Goal: Task Accomplishment & Management: Complete application form

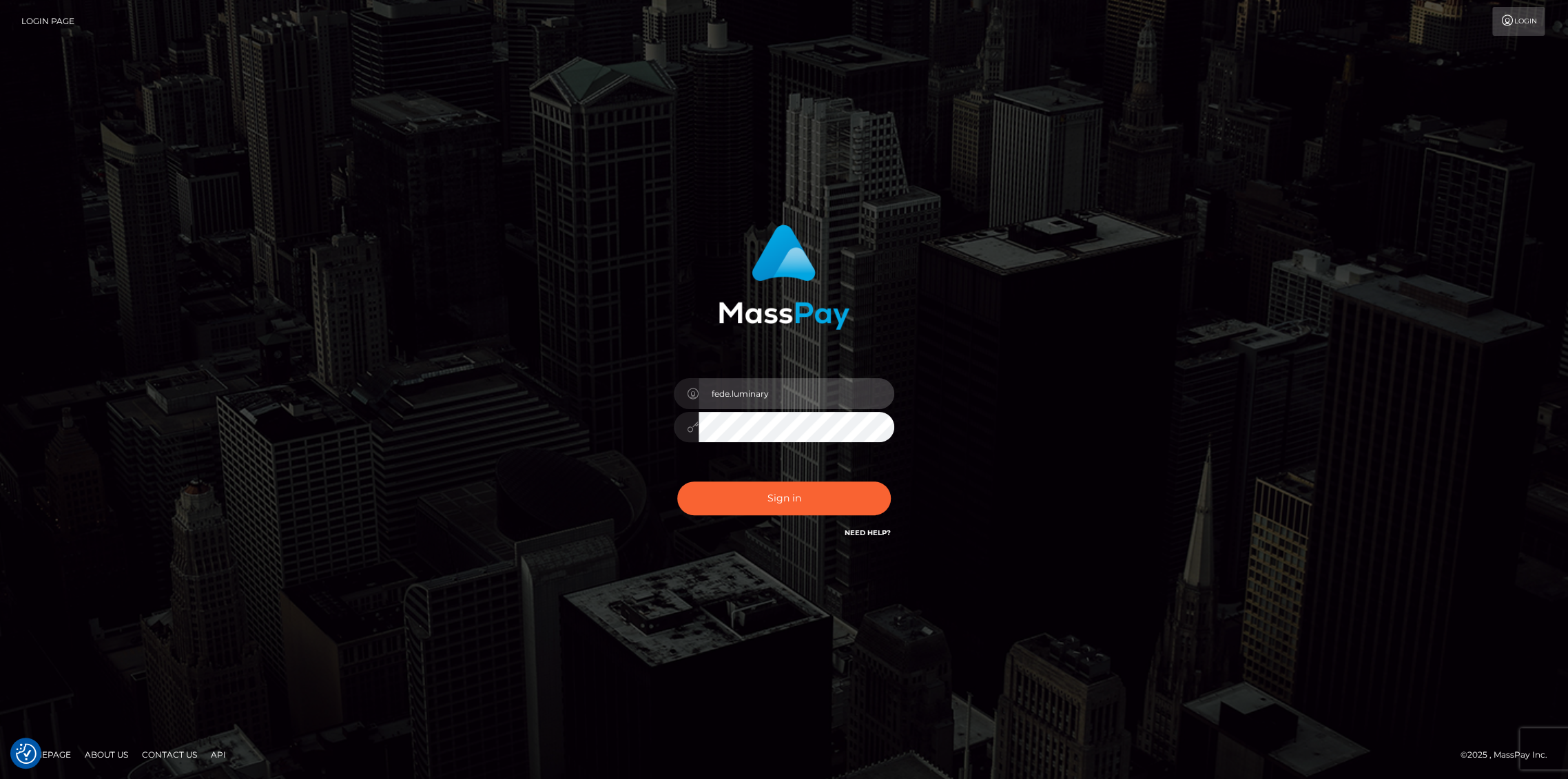
click at [816, 398] on input "fede.luminary" at bounding box center [797, 393] width 196 height 31
type input "Fede.B2"
click at [771, 498] on button "Sign in" at bounding box center [784, 498] width 214 height 33
click at [794, 409] on div "fede.luminary" at bounding box center [783, 421] width 241 height 105
drag, startPoint x: 802, startPoint y: 390, endPoint x: 592, endPoint y: 416, distance: 211.6
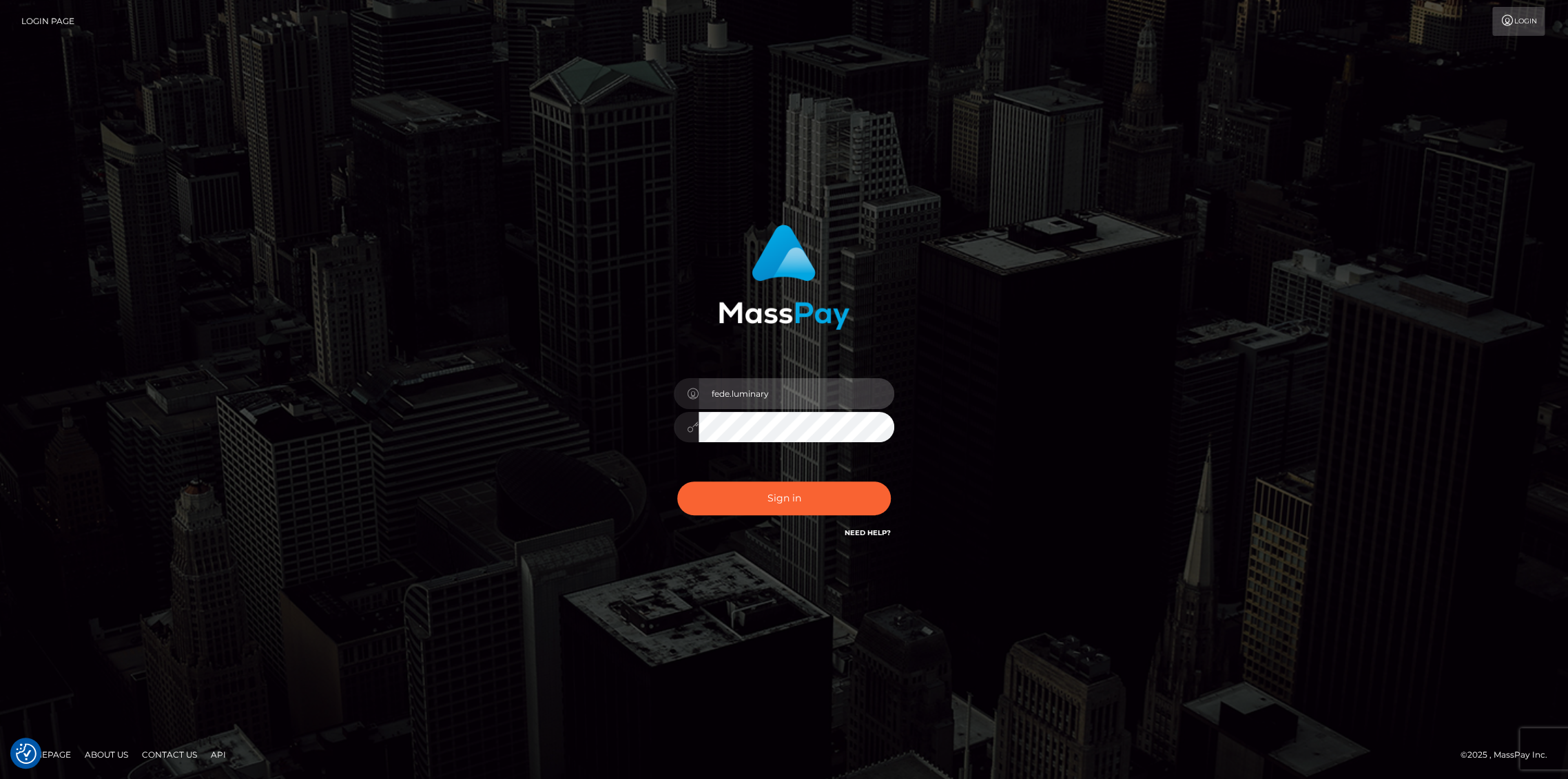
click at [612, 417] on div "fede.luminary Sign in" at bounding box center [784, 382] width 362 height 337
paste input "Fede.Spree"
type input "Fede.Spree"
click at [672, 430] on div "Fede.Spree" at bounding box center [783, 421] width 241 height 105
click at [747, 495] on button "Sign in" at bounding box center [784, 498] width 214 height 33
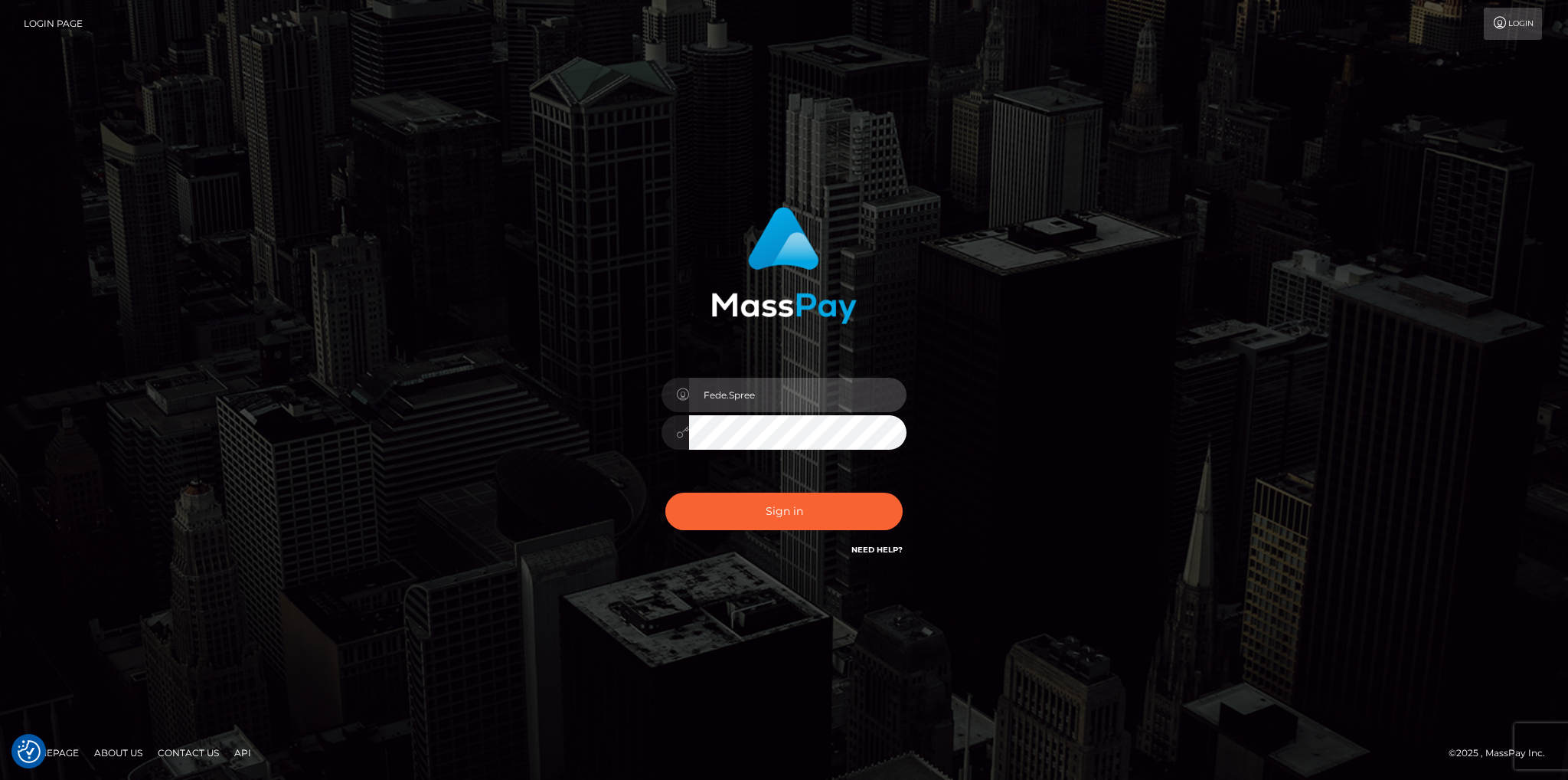
click at [784, 396] on input "Fede.Spree" at bounding box center [798, 394] width 218 height 35
type input "Fede.B2"
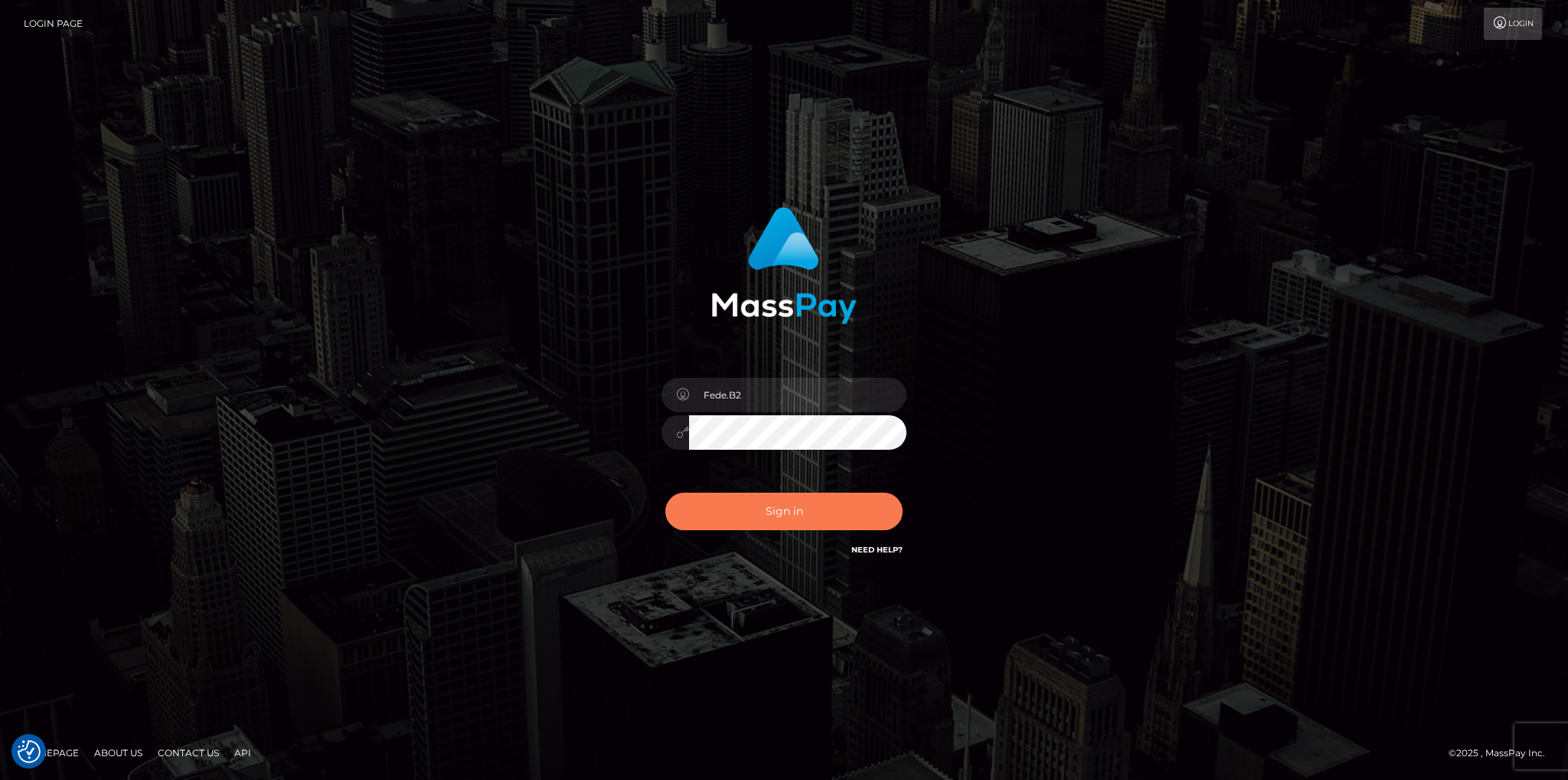
click at [803, 512] on button "Sign in" at bounding box center [784, 511] width 237 height 37
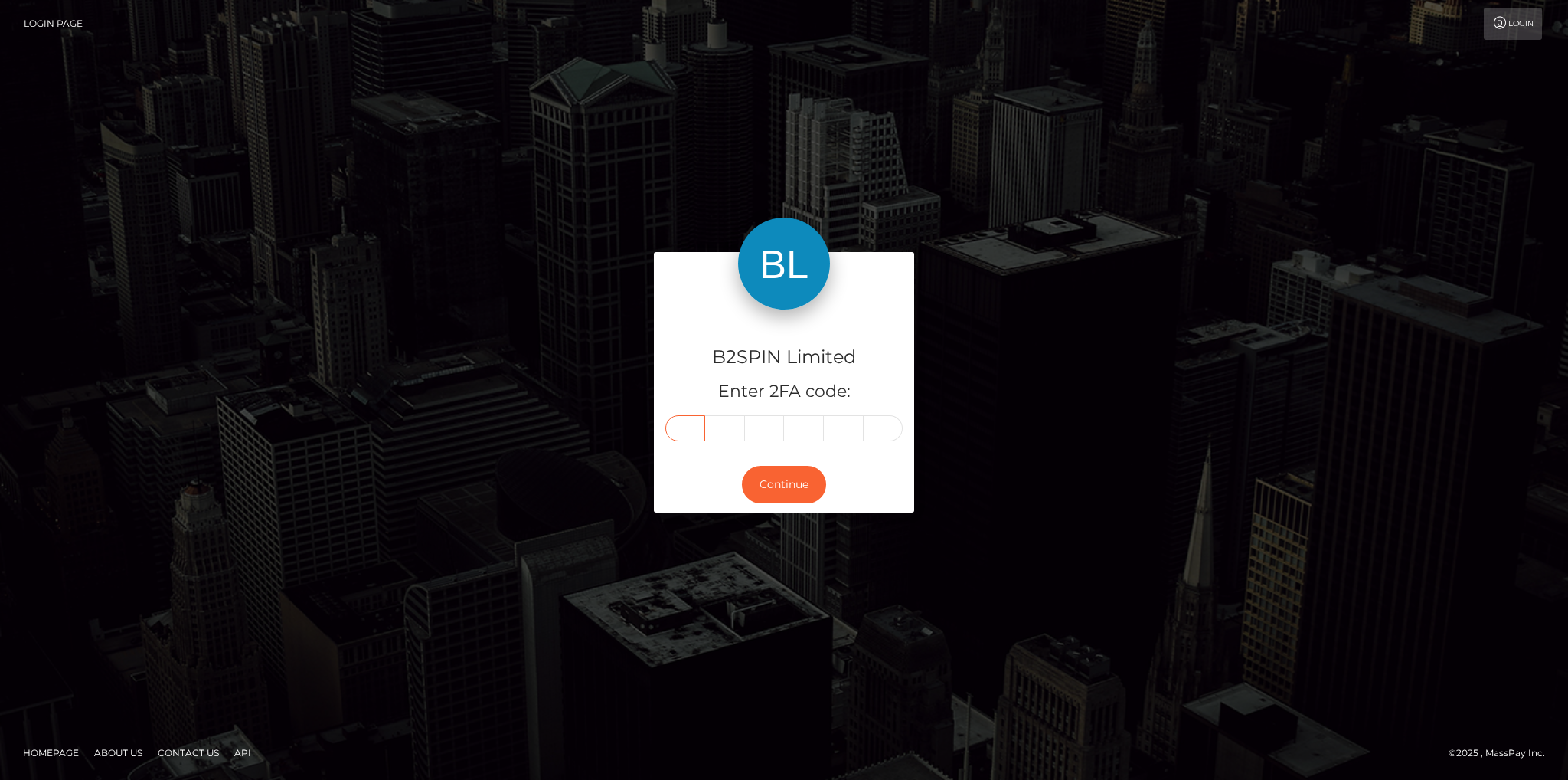
click at [689, 433] on input "text" at bounding box center [685, 428] width 40 height 26
type input "2"
type input "8"
type input "0"
type input "5"
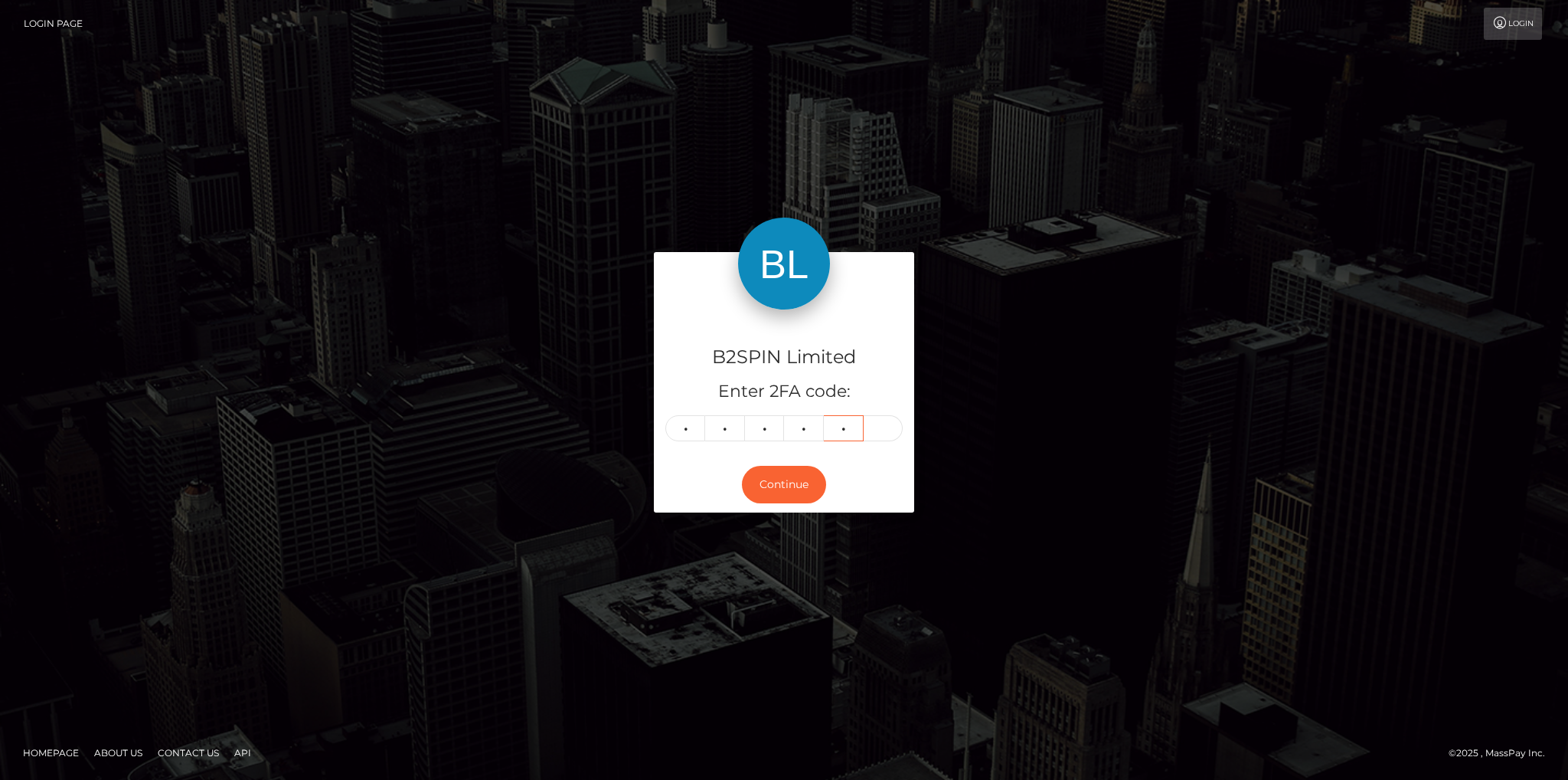
type input "2"
type input "4"
click at [803, 484] on button "Continue" at bounding box center [784, 485] width 84 height 37
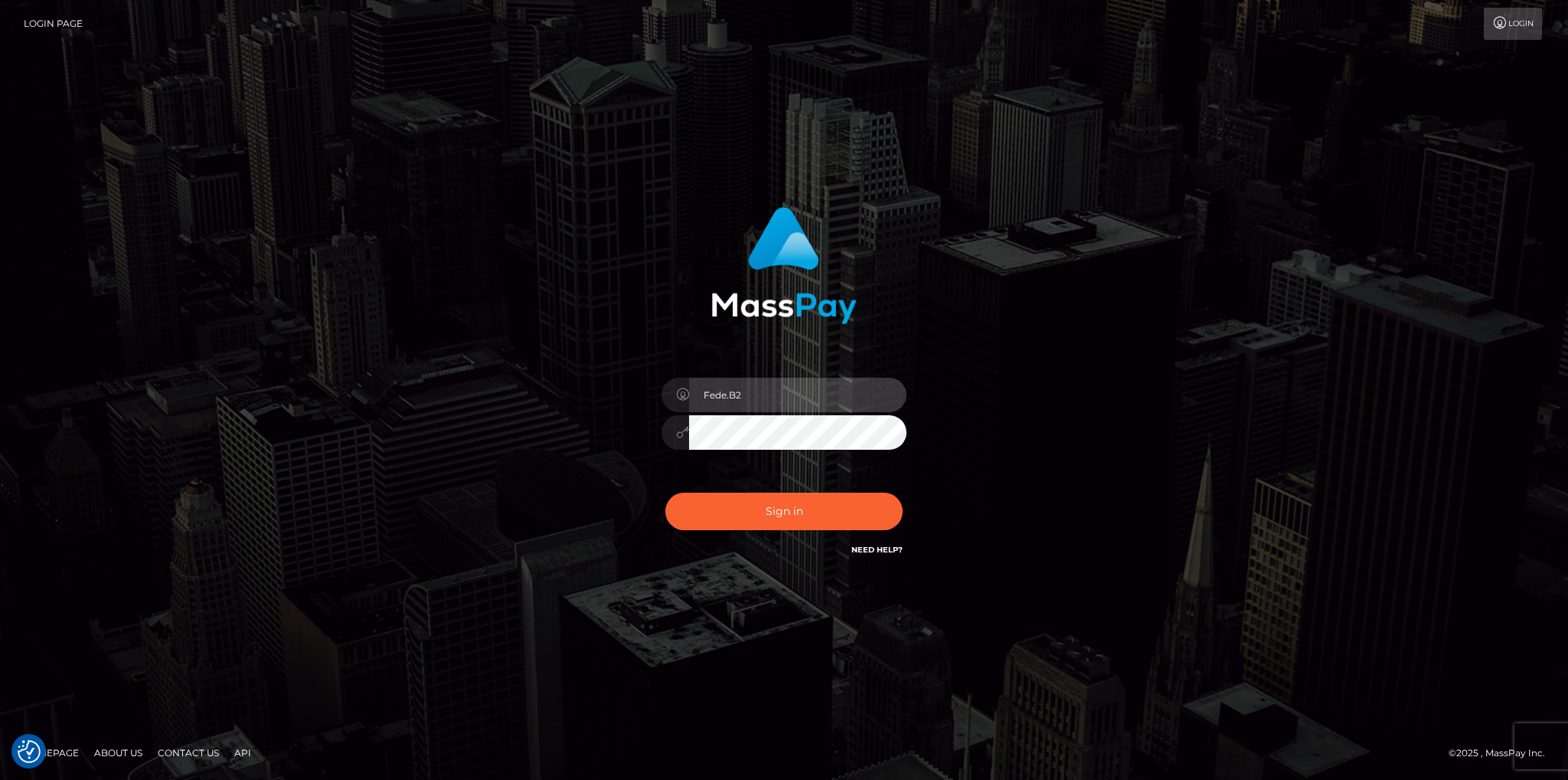
click at [760, 396] on input "Fede.B2" at bounding box center [798, 394] width 218 height 35
type input "Fede.HM"
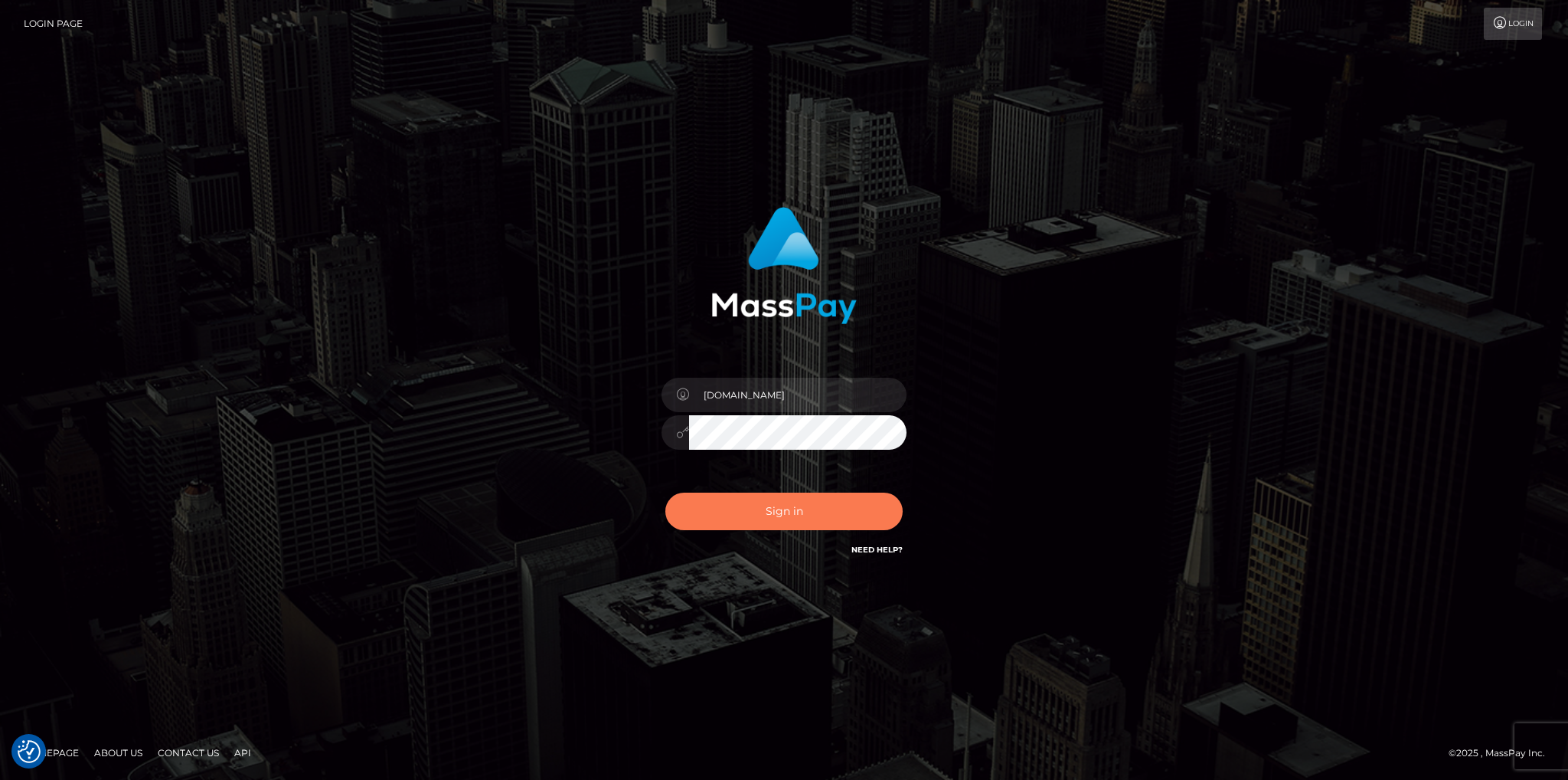
click at [780, 510] on button "Sign in" at bounding box center [784, 511] width 237 height 37
